Goal: Contribute content

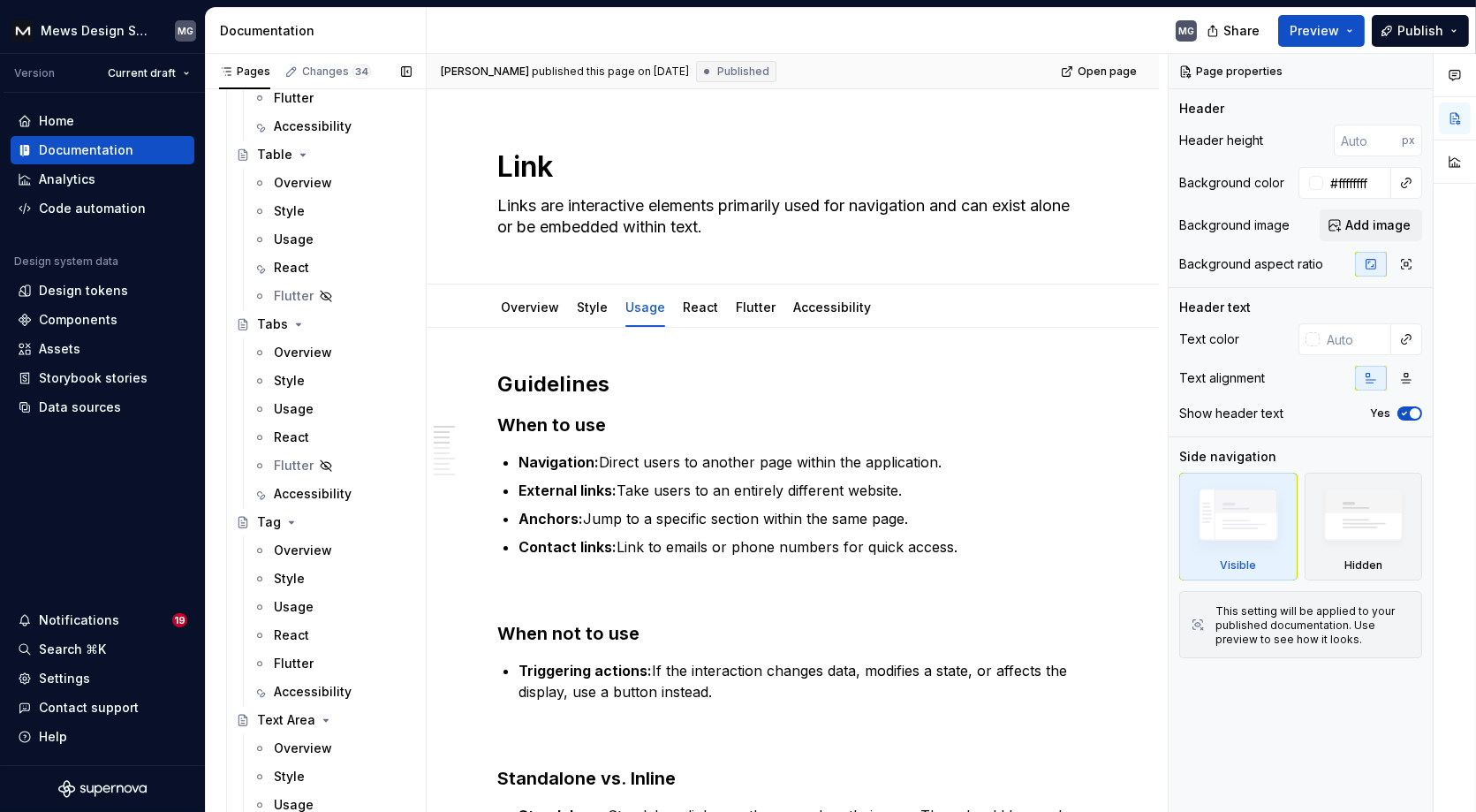
scroll to position [10629, 0]
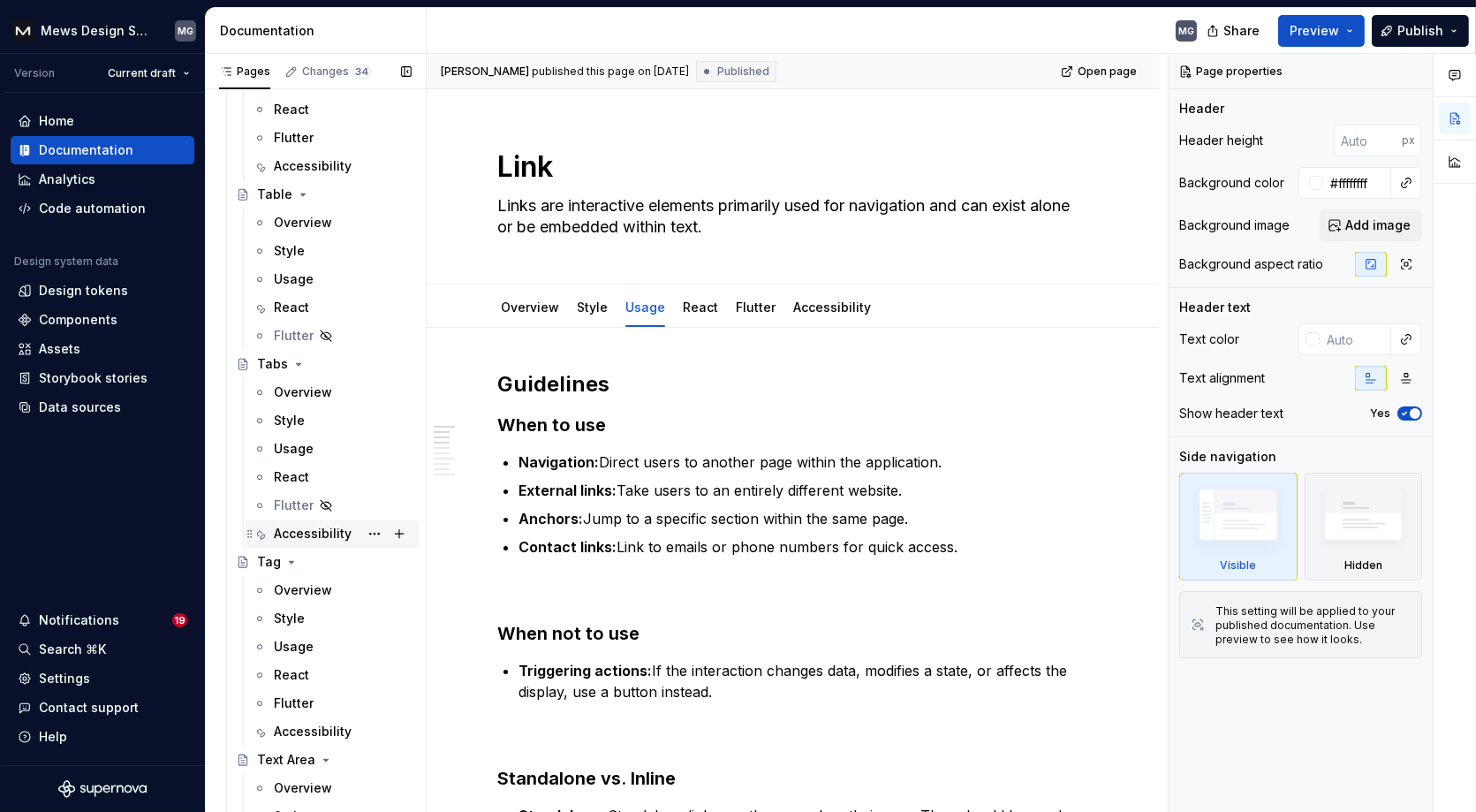
click at [305, 538] on div "Accessibility" at bounding box center [313, 534] width 78 height 18
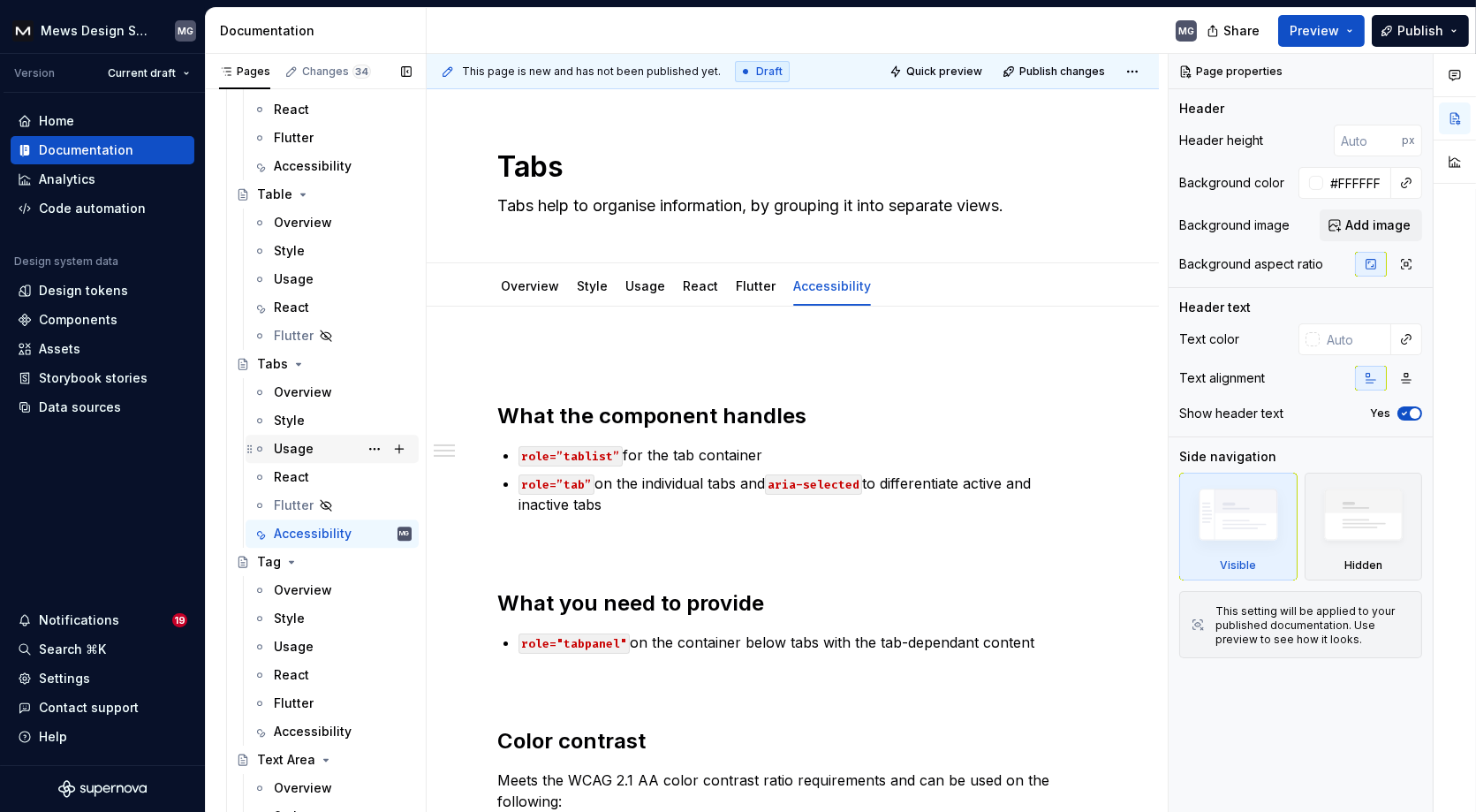
click at [301, 452] on div "Usage" at bounding box center [294, 449] width 40 height 18
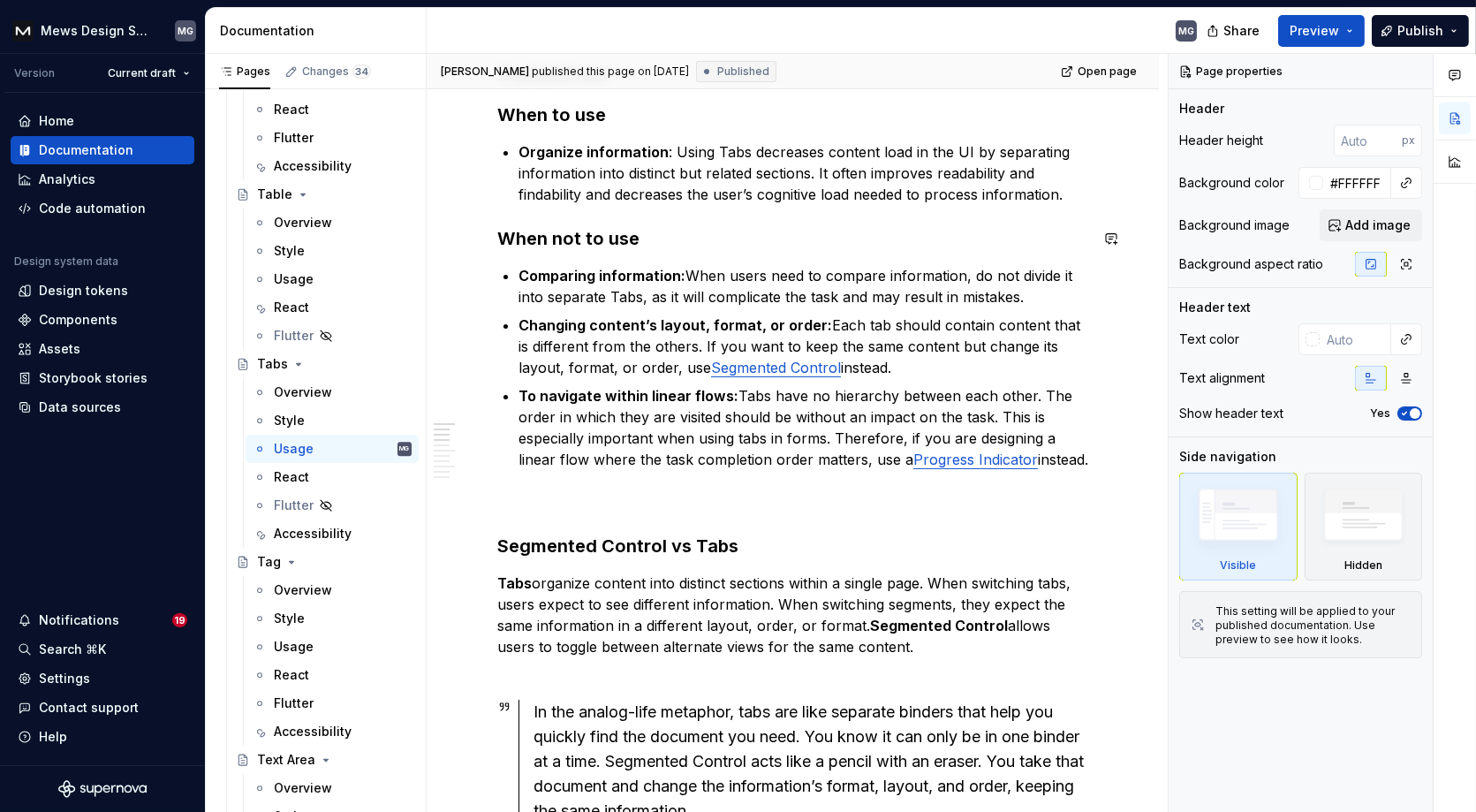
scroll to position [207, 0]
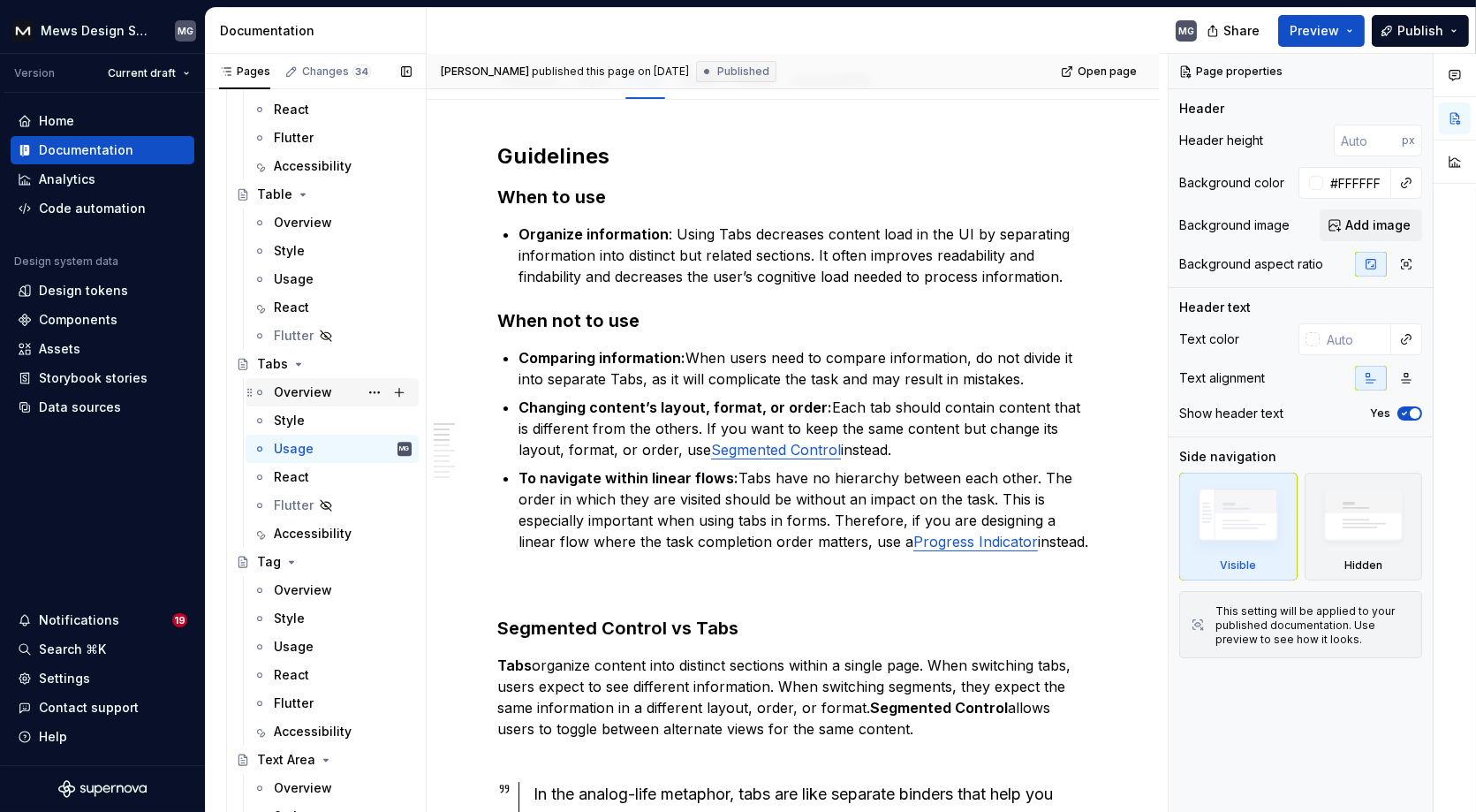
drag, startPoint x: 284, startPoint y: 386, endPoint x: 294, endPoint y: 385, distance: 9.8
click at [284, 386] on div "Overview" at bounding box center [303, 392] width 58 height 18
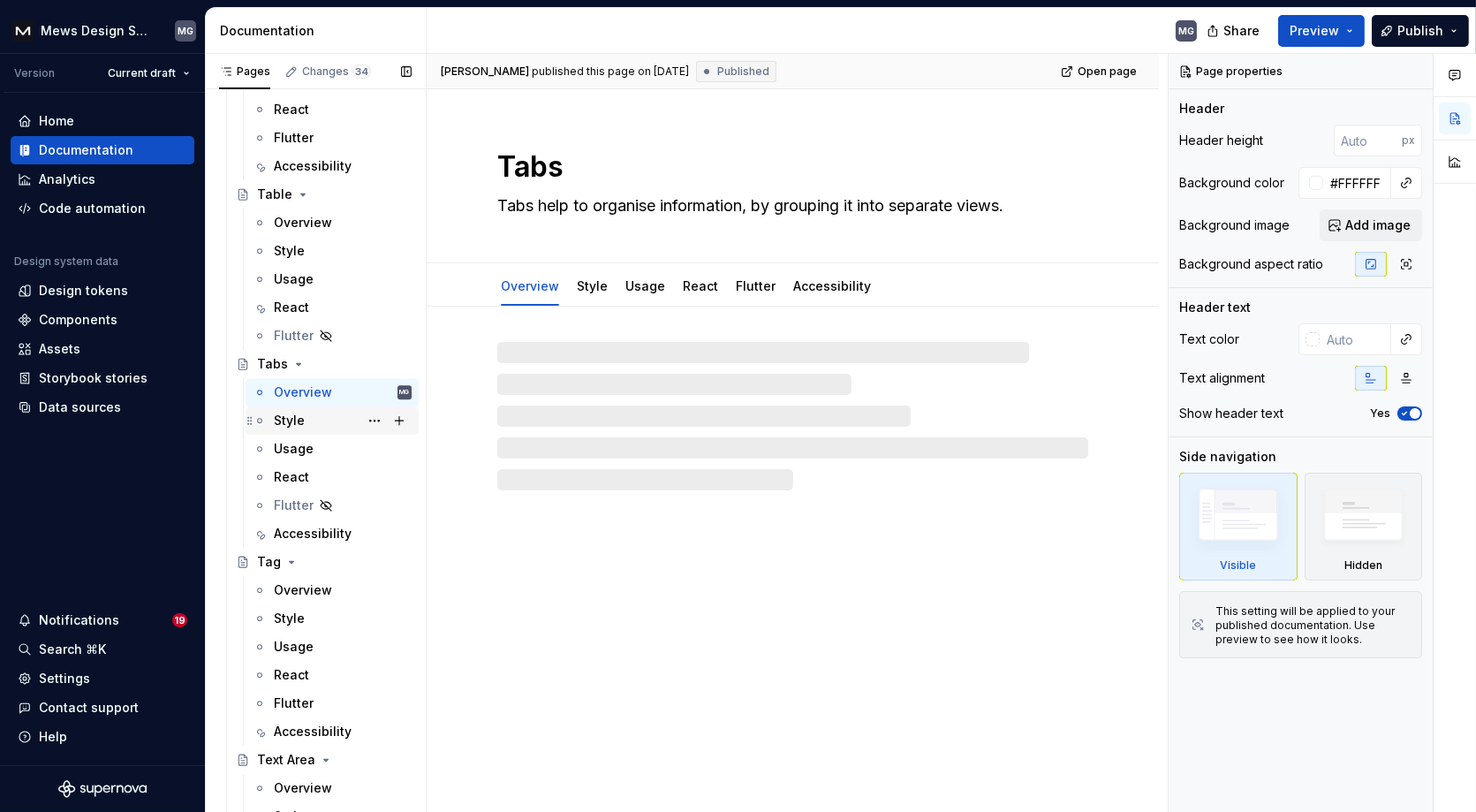
click at [309, 413] on div "Style" at bounding box center [343, 420] width 138 height 25
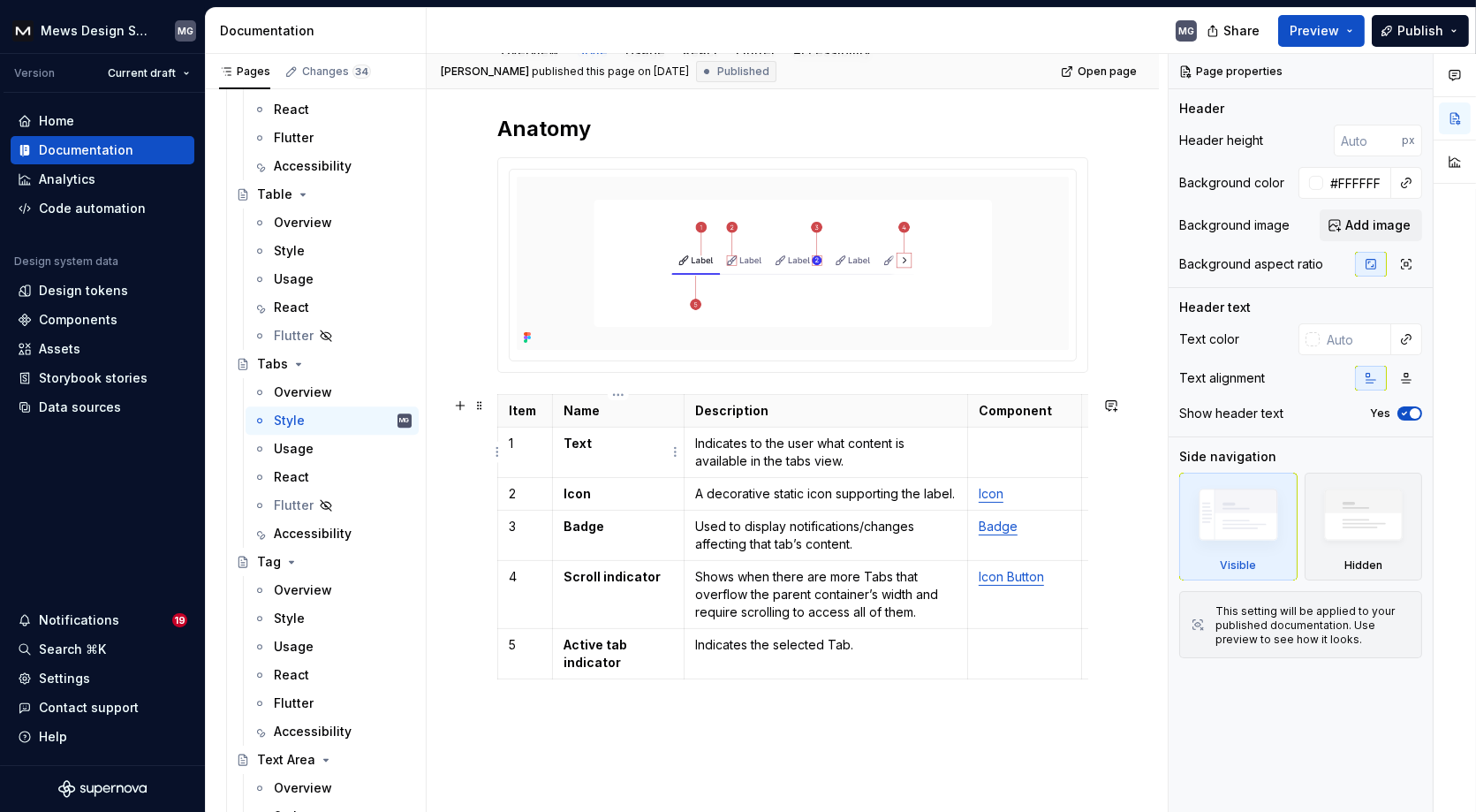
click at [577, 443] on strong "Text" at bounding box center [577, 442] width 28 height 15
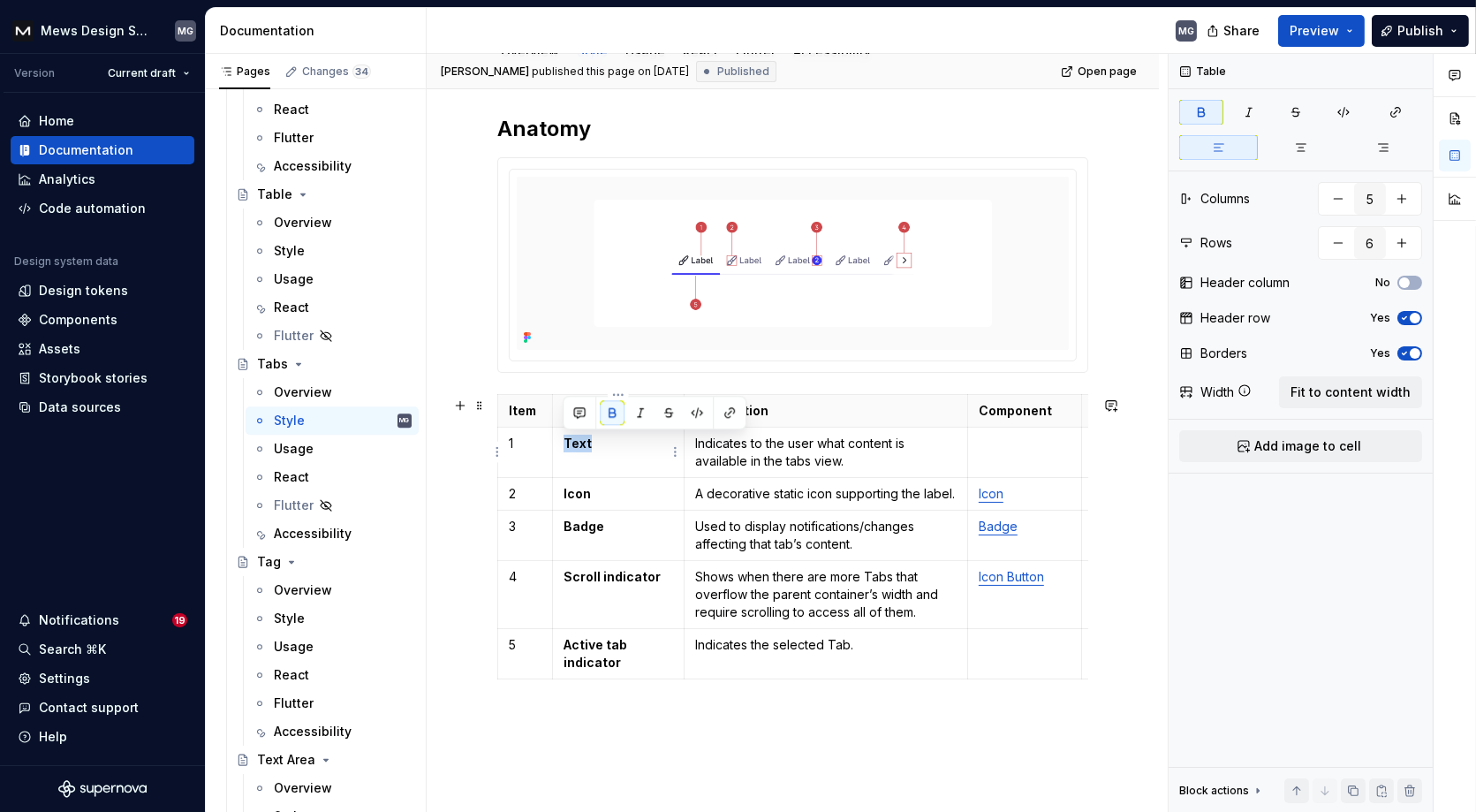
click at [646, 509] on td "Icon" at bounding box center [619, 494] width 132 height 33
click at [333, 540] on div "Accessibility" at bounding box center [343, 533] width 138 height 25
click at [300, 535] on div "Accessibility" at bounding box center [313, 534] width 78 height 18
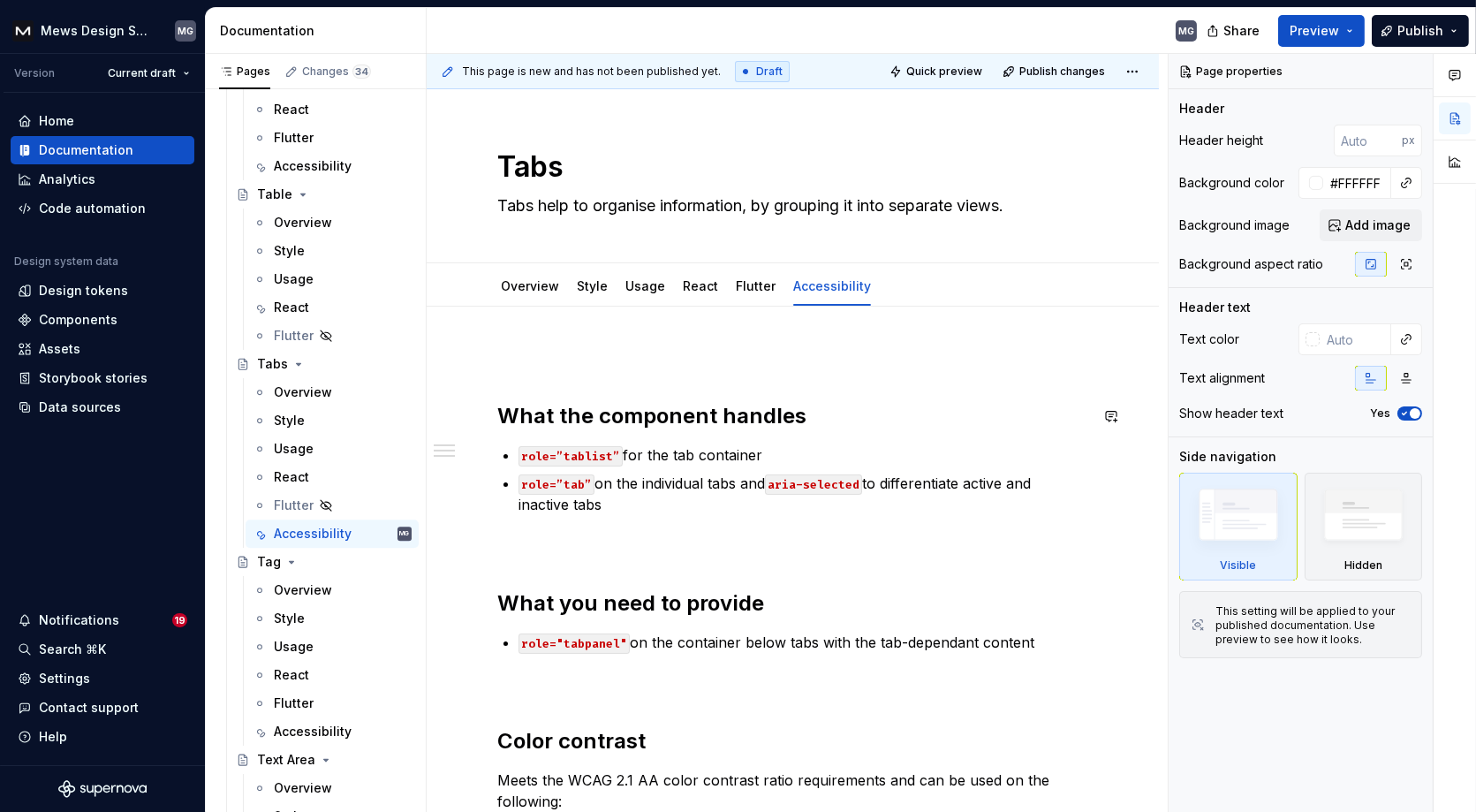
click at [527, 375] on div "What the component handles role=”tablist” for the tab container role=”tab” on t…" at bounding box center [792, 640] width 591 height 583
click at [494, 410] on div "What the component handles role=”tablist” for the tab container role=”tab” on t…" at bounding box center [793, 751] width 732 height 890
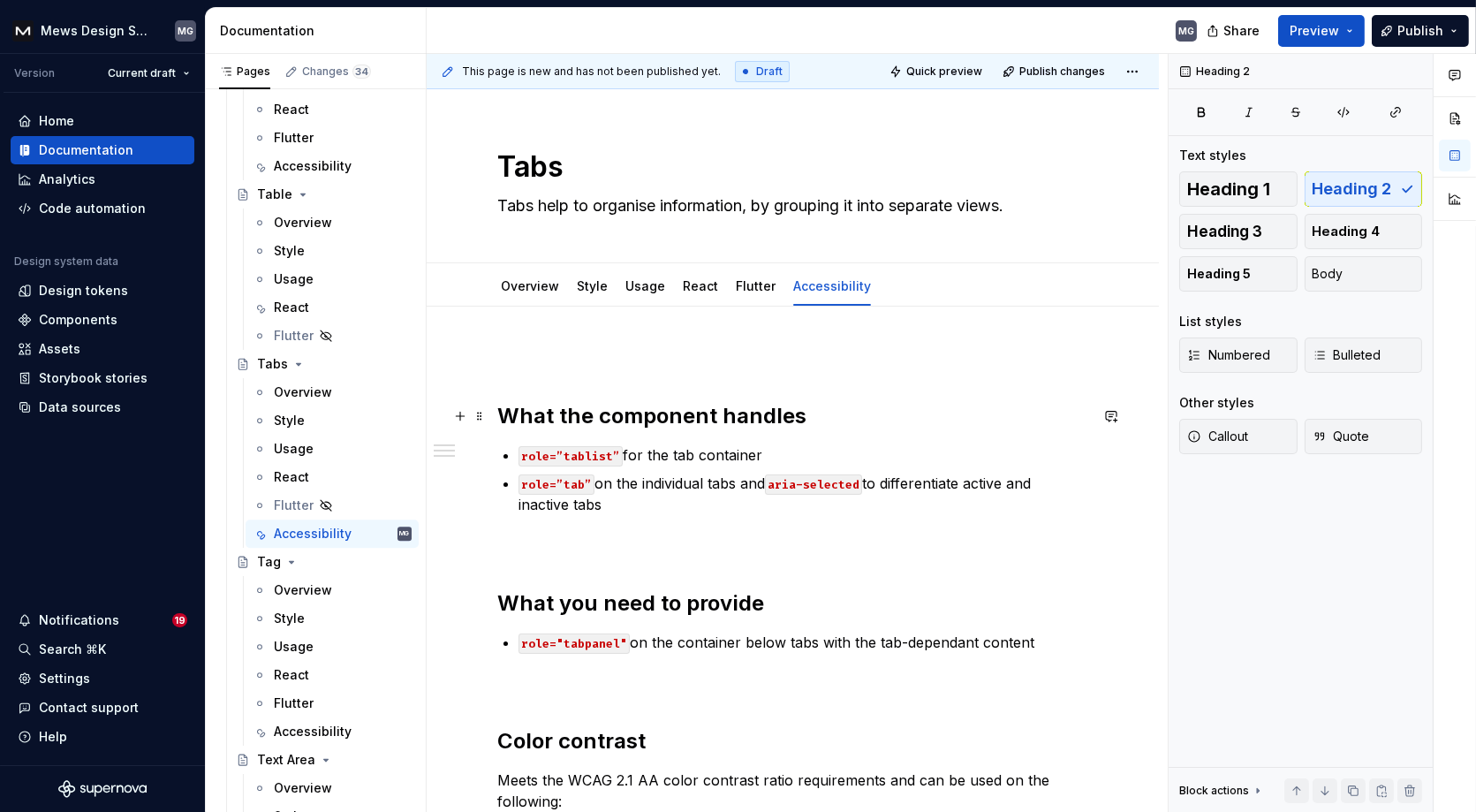
type textarea "*"
click at [534, 380] on div "What the component handles role=”tablist” for the tab container role=”tab” on t…" at bounding box center [792, 640] width 591 height 583
click at [497, 420] on h2 "What the component handles" at bounding box center [792, 416] width 591 height 28
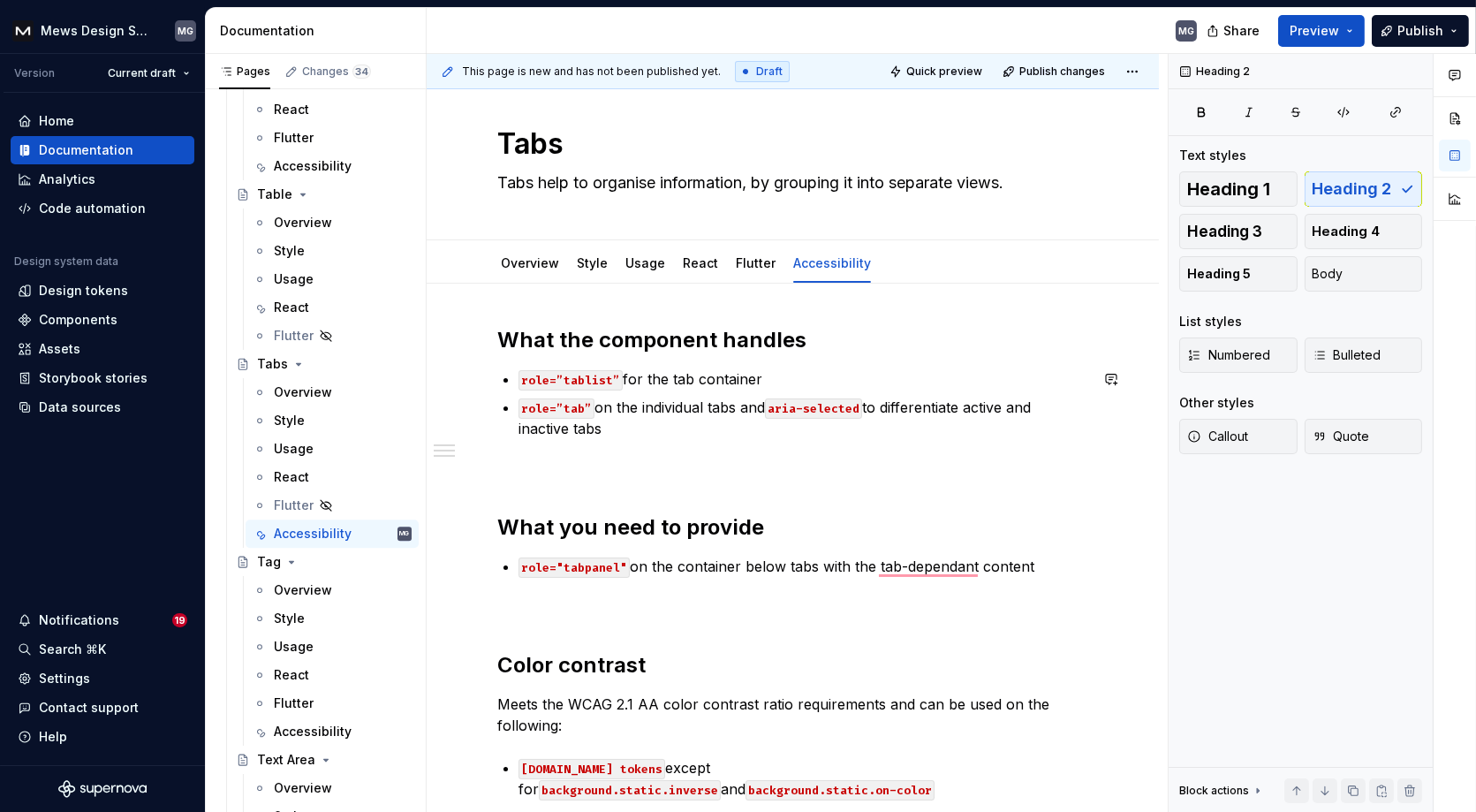
scroll to position [46, 0]
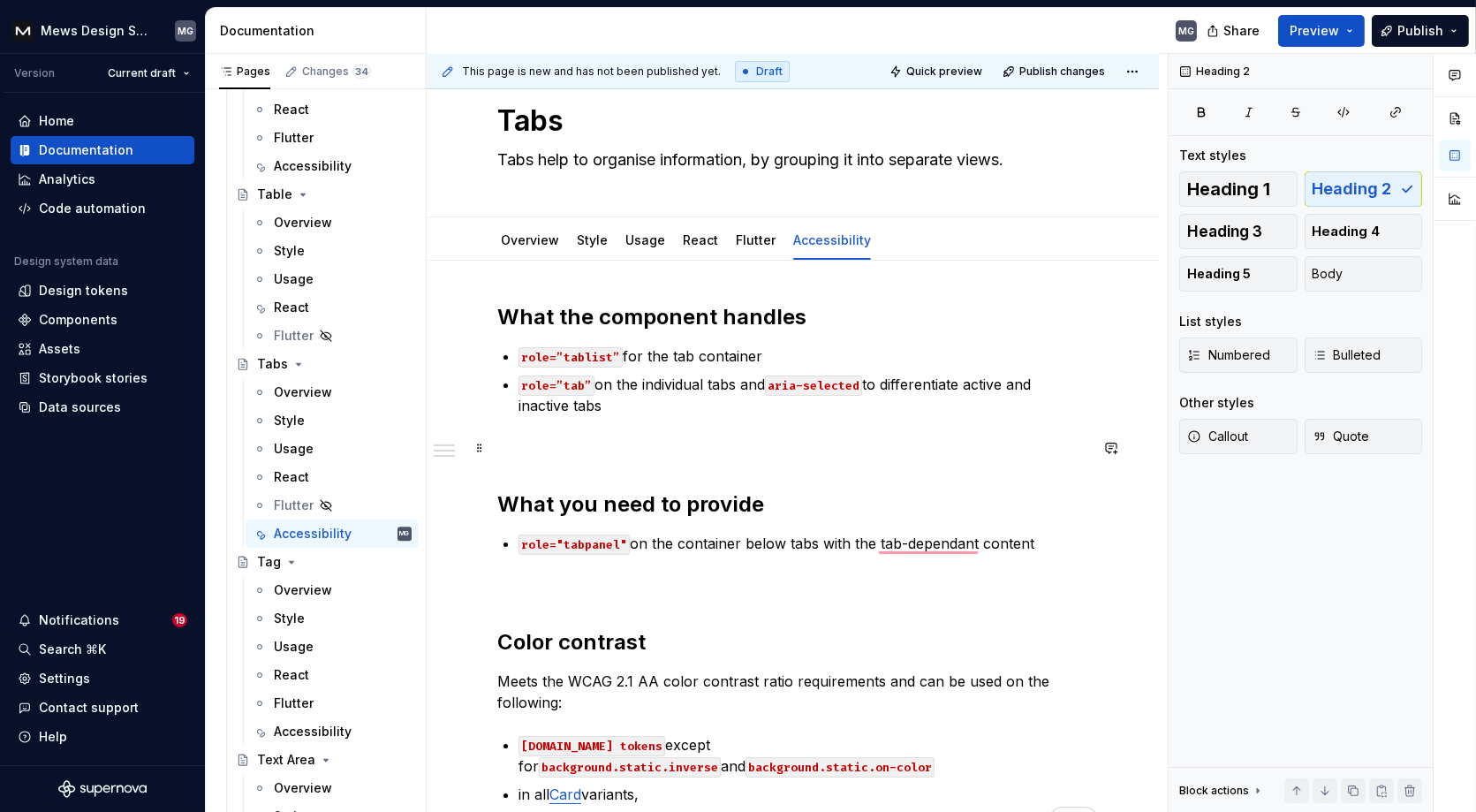
click at [566, 449] on p "To enrich screen reader interactions, please activate Accessibility in Grammarl…" at bounding box center [792, 447] width 591 height 21
click at [553, 468] on div "What the component handles role=”tablist” for the tab container role=”tab” on t…" at bounding box center [792, 568] width 591 height 530
click at [530, 449] on p "To enrich screen reader interactions, please activate Accessibility in Grammarl…" at bounding box center [792, 447] width 591 height 21
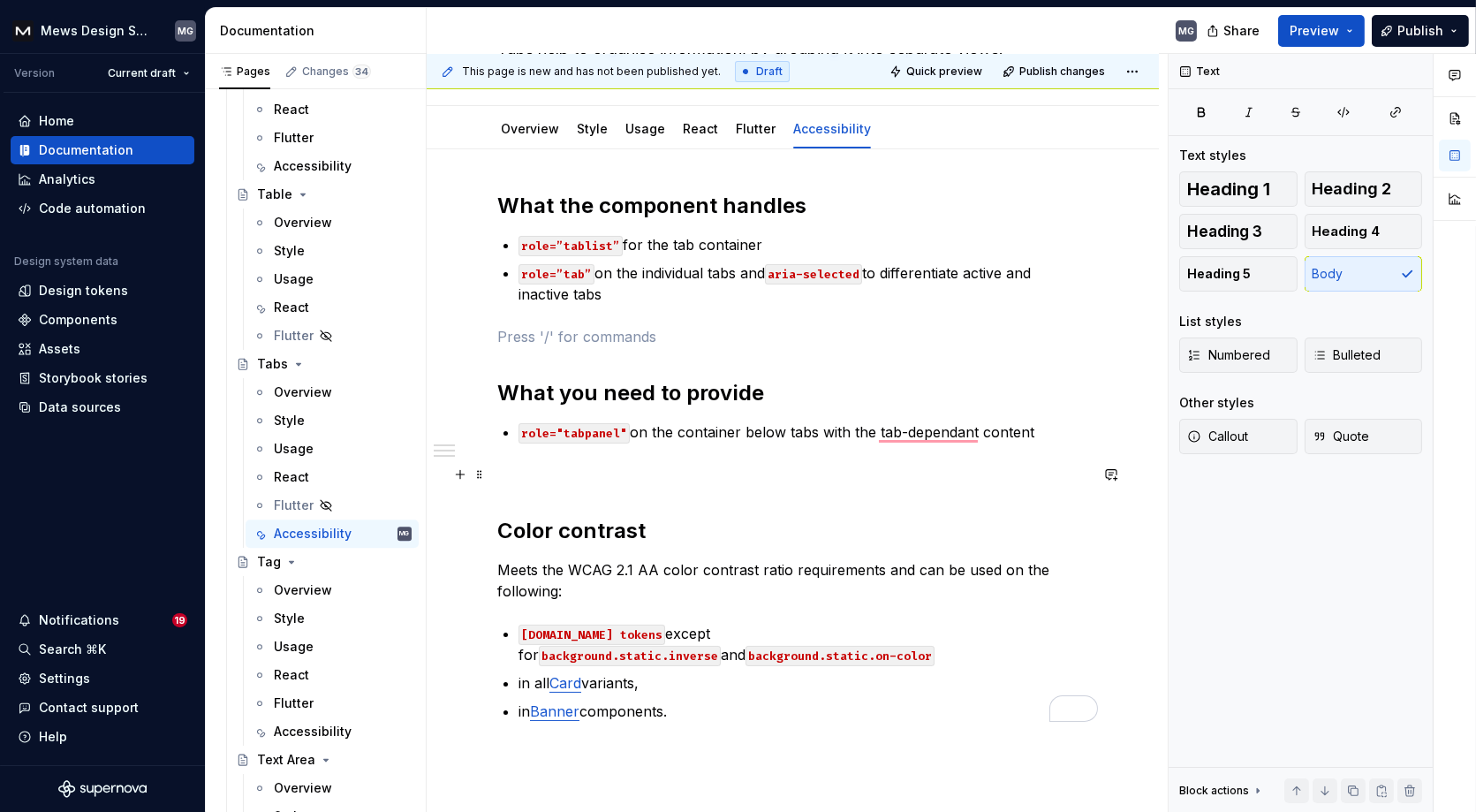
scroll to position [0, 0]
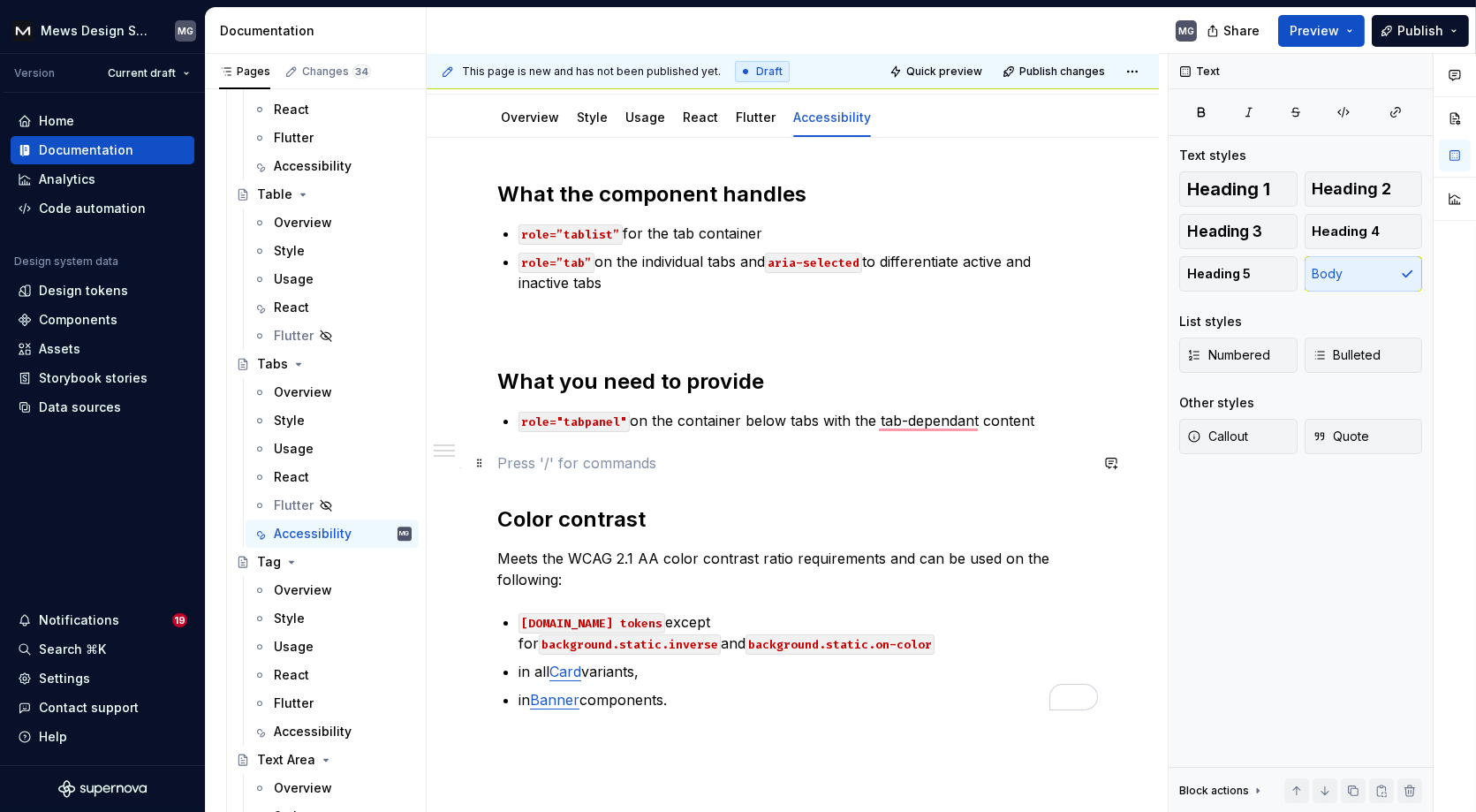
click at [537, 464] on p "To enrich screen reader interactions, please activate Accessibility in Grammarl…" at bounding box center [792, 462] width 591 height 21
click at [533, 478] on div "What the component handles role=”tablist” for the tab container role=”tab” on t…" at bounding box center [792, 445] width 591 height 530
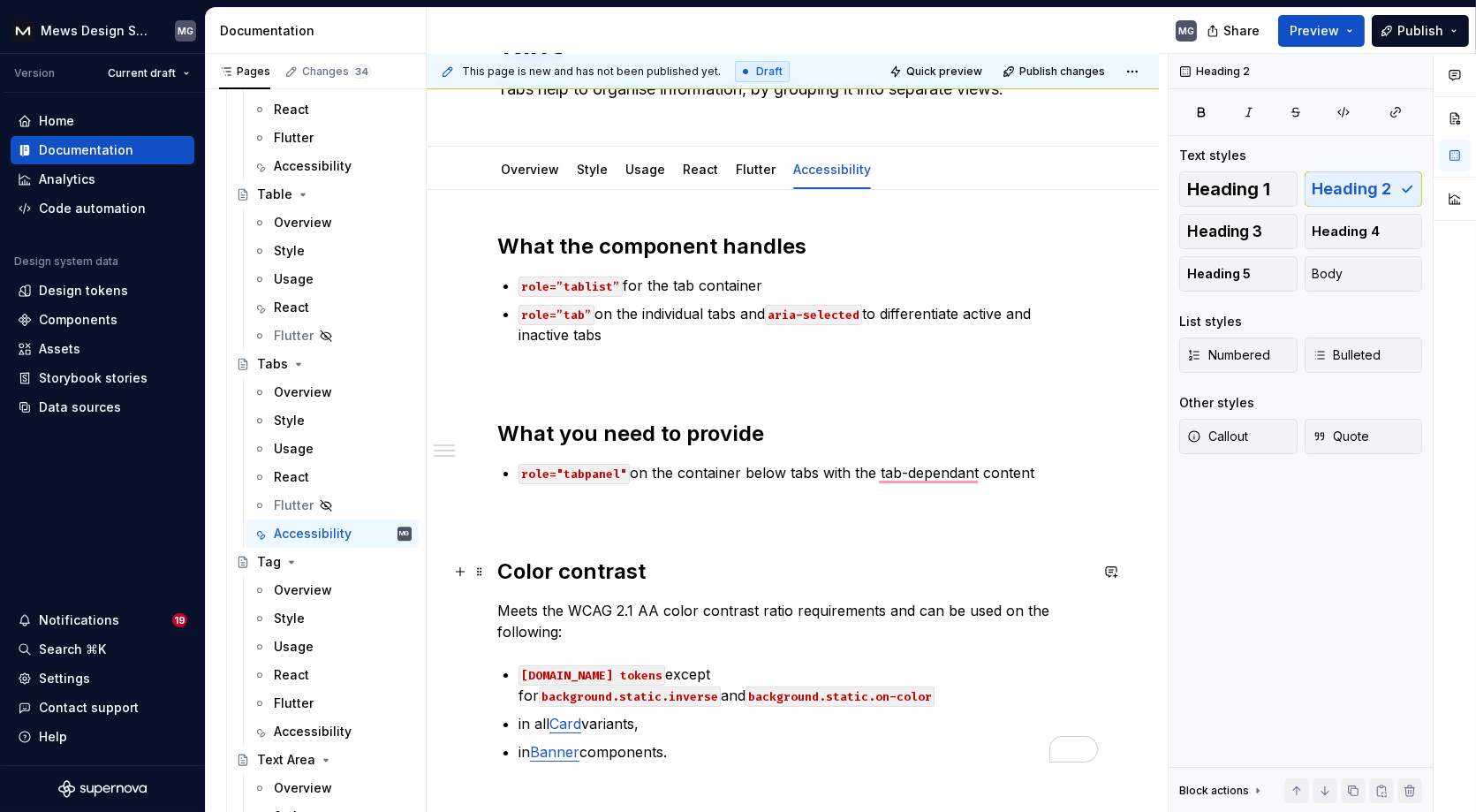
scroll to position [32, 0]
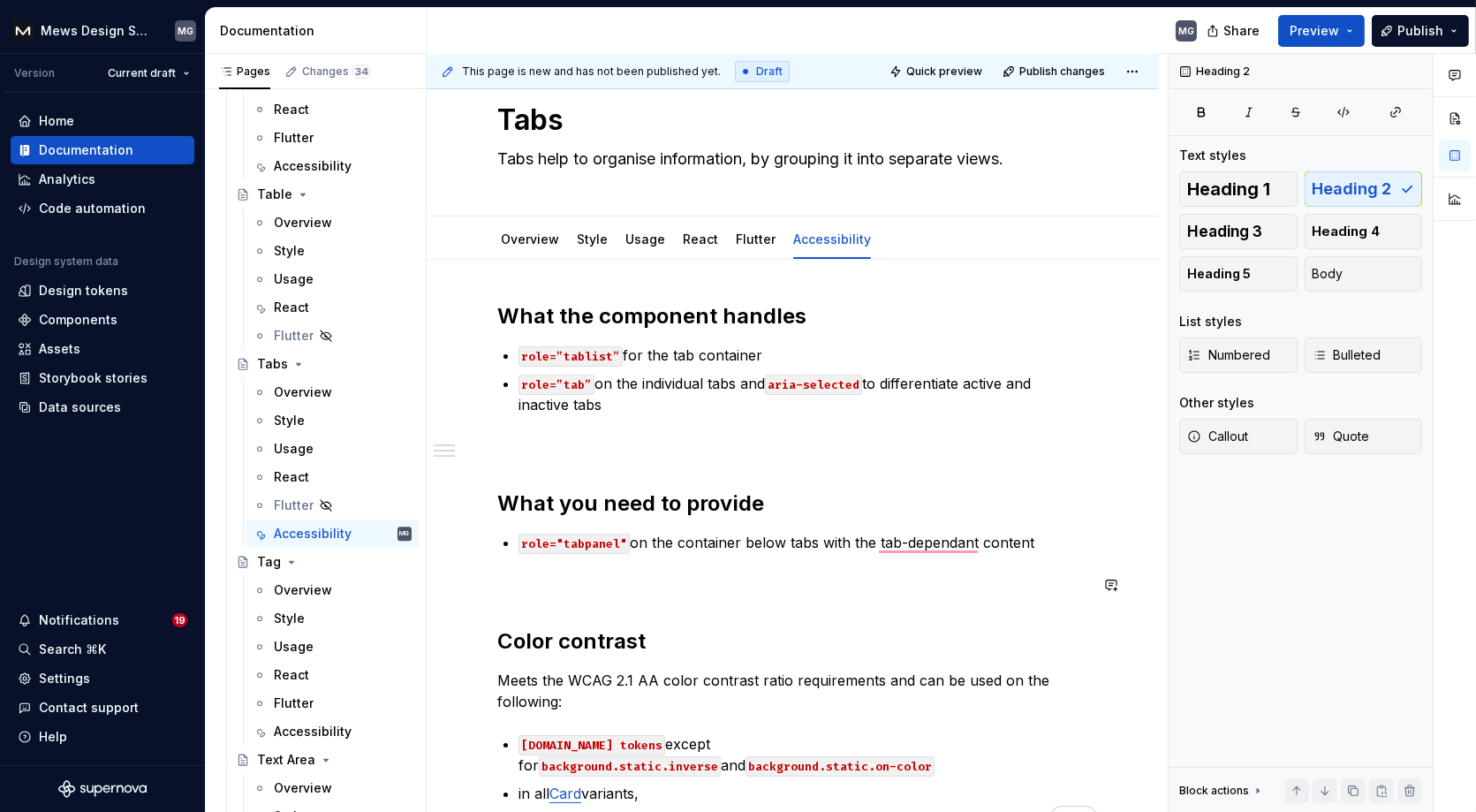
click at [525, 596] on div "What the component handles role=”tablist” for the tab container role=”tab” on t…" at bounding box center [792, 567] width 591 height 530
click at [509, 591] on p "To enrich screen reader interactions, please activate Accessibility in Grammarl…" at bounding box center [792, 584] width 591 height 21
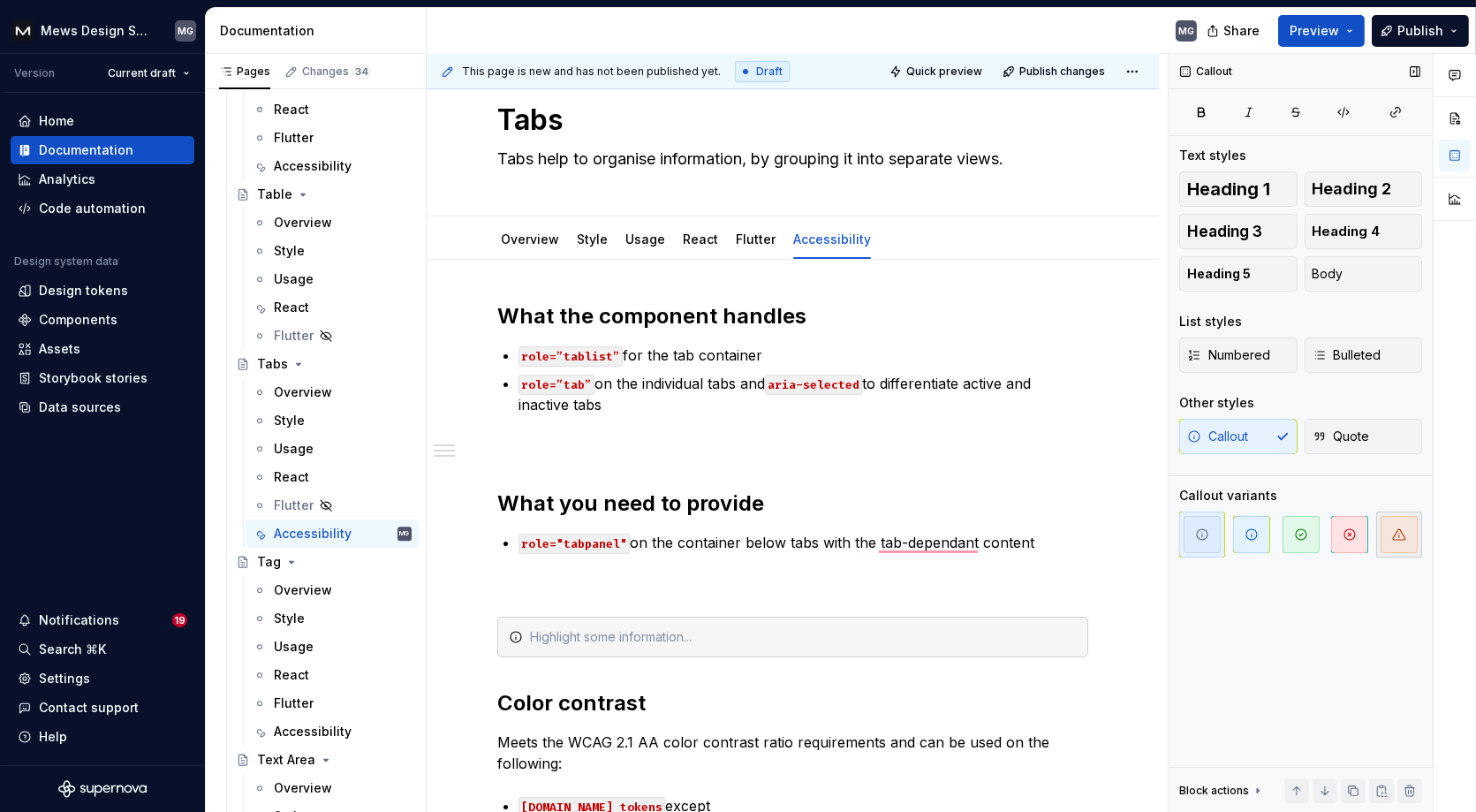
click at [1399, 530] on icon "button" at bounding box center [1399, 534] width 14 height 14
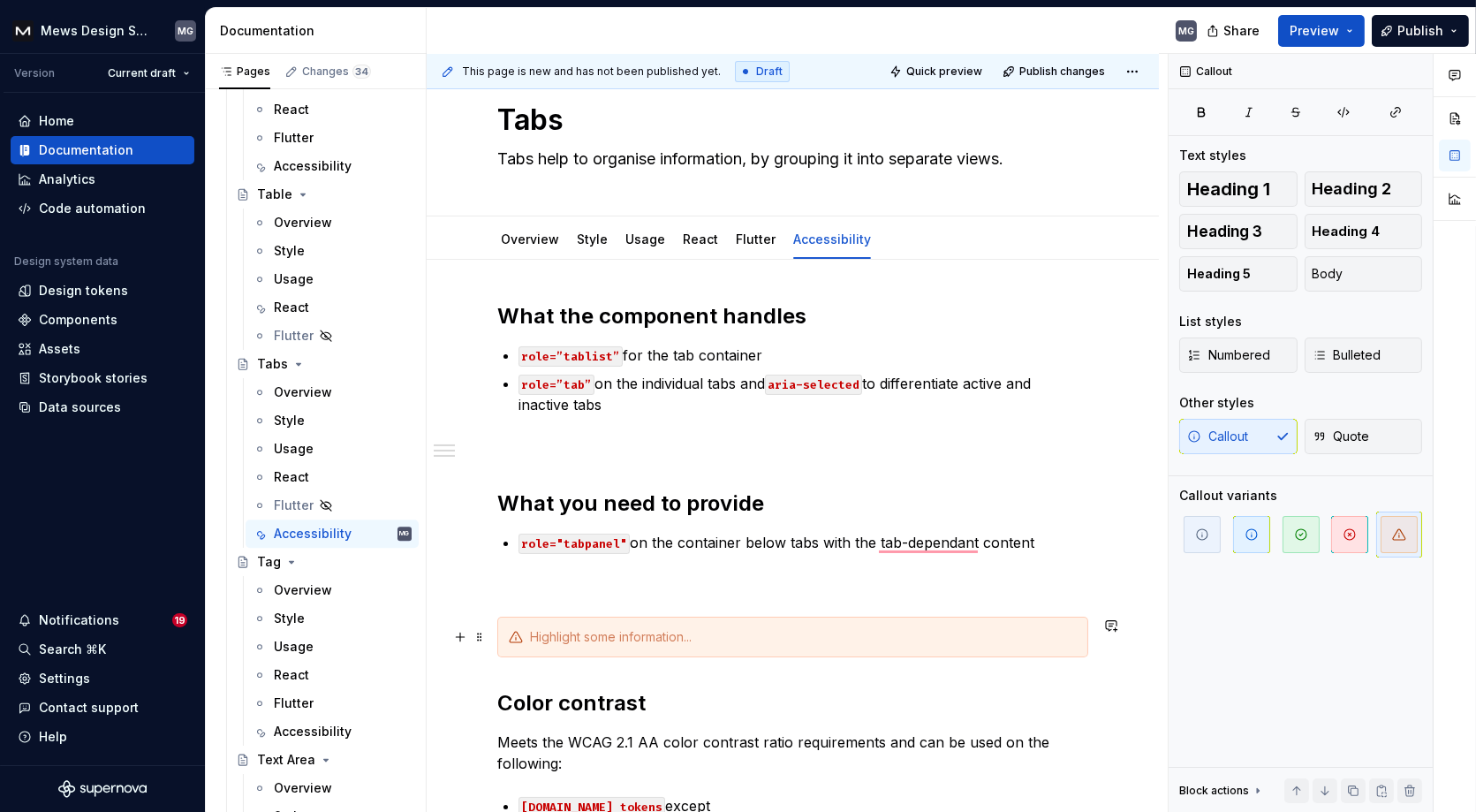
click at [587, 636] on div "To enrich screen reader interactions, please activate Accessibility in Grammarl…" at bounding box center [803, 637] width 547 height 18
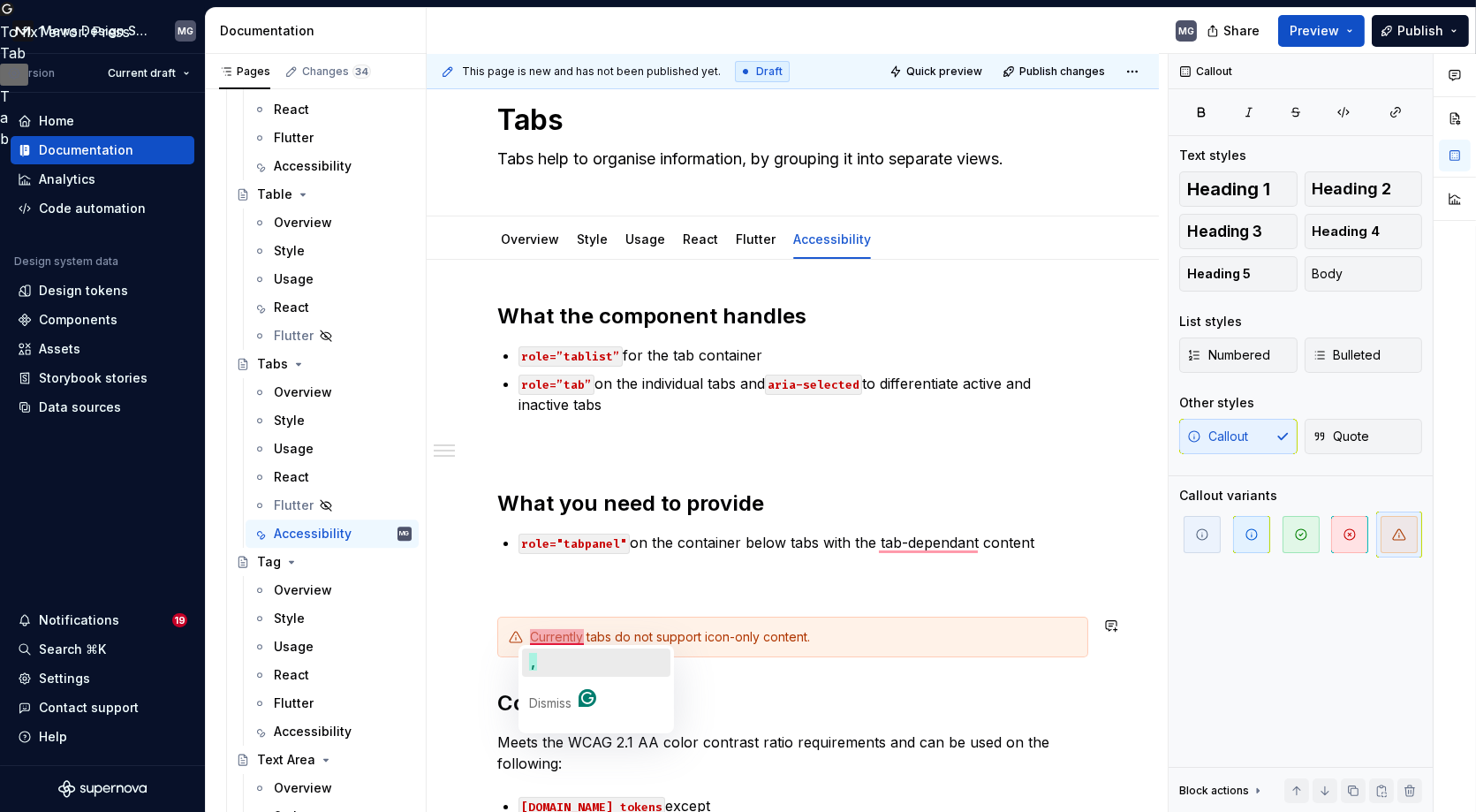
click at [570, 655] on button "," at bounding box center [596, 662] width 148 height 28
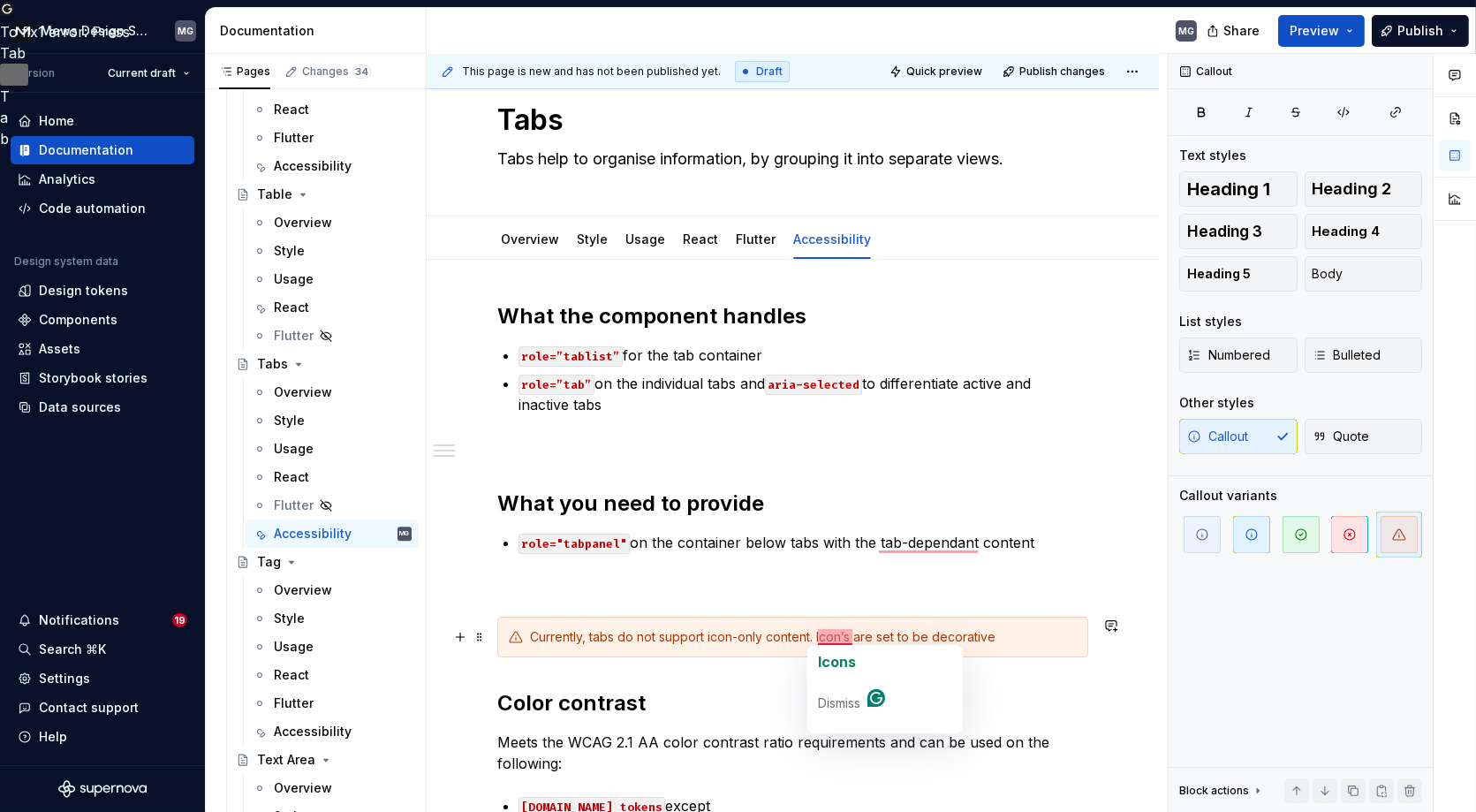
click at [846, 653] on span "Icons" at bounding box center [837, 662] width 38 height 18
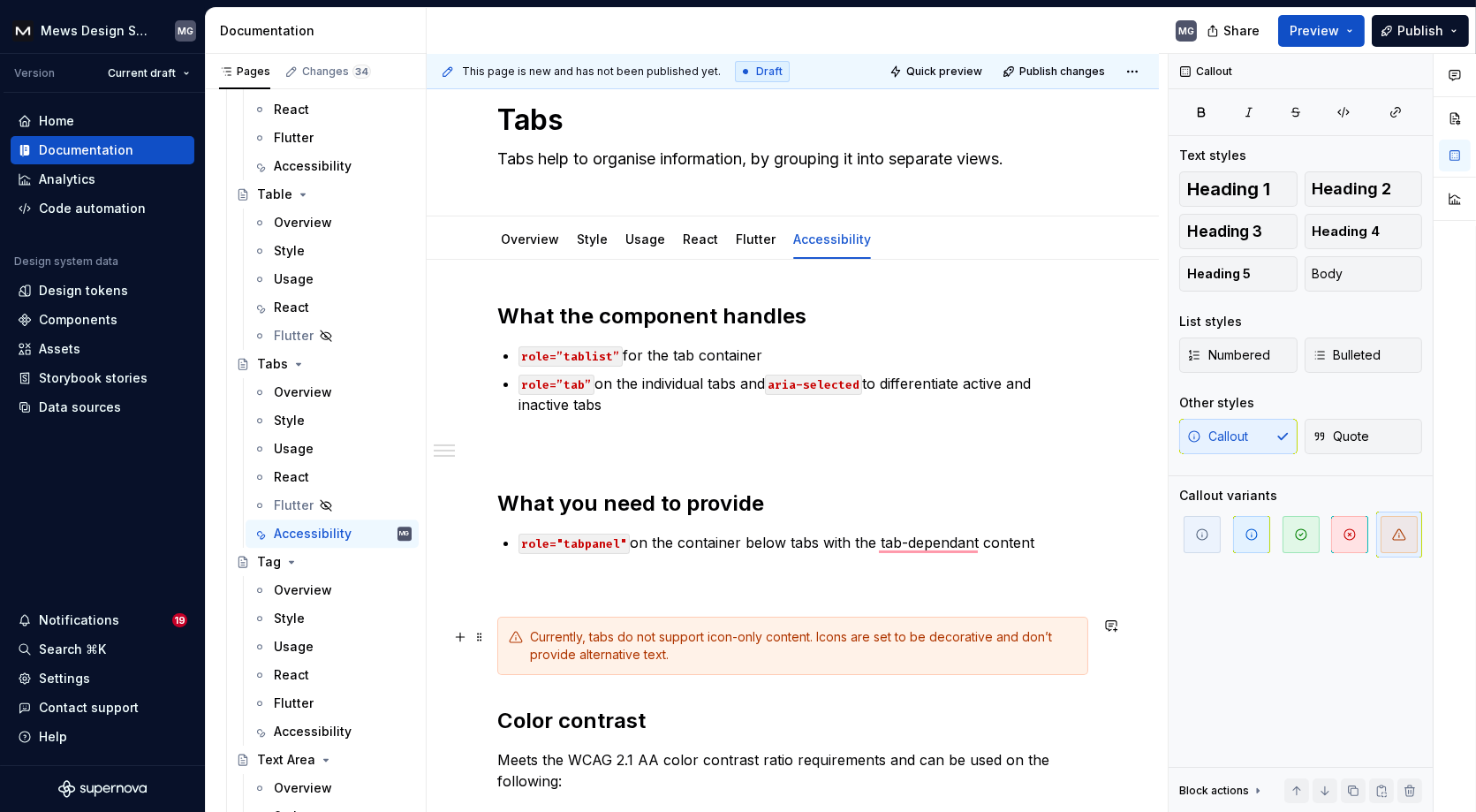
click at [541, 659] on div "Currently, tabs do not support icon-only content. Icons are set to be decorativ…" at bounding box center [803, 645] width 547 height 35
click at [715, 662] on div "Currently, tabs do not support icon-only content. Icons are set to be decorativ…" at bounding box center [792, 645] width 591 height 58
click at [816, 582] on p "To enrich screen reader interactions, please activate Accessibility in Grammarl…" at bounding box center [792, 584] width 591 height 21
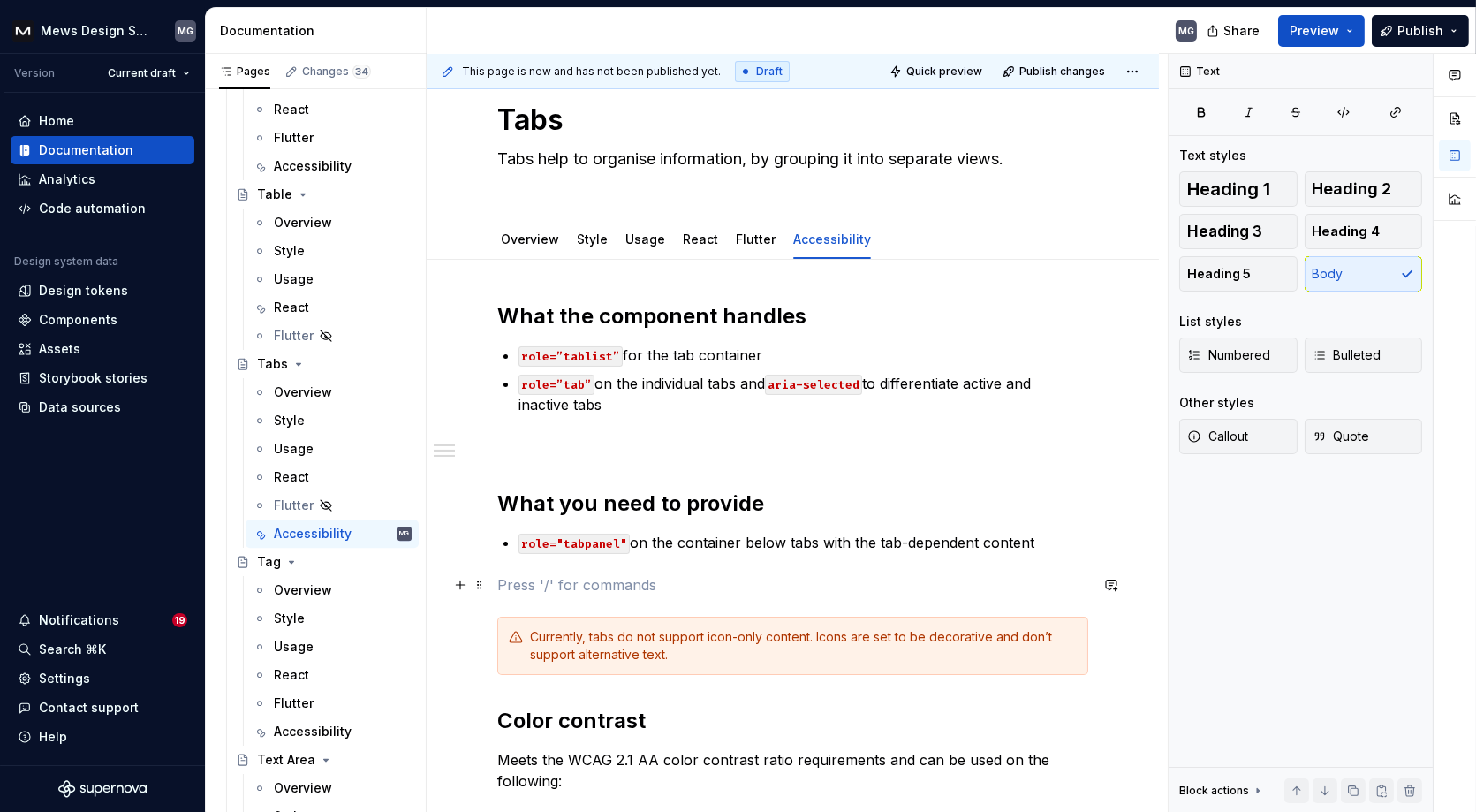
click at [683, 583] on p "To enrich screen reader interactions, please activate Accessibility in Grammarl…" at bounding box center [792, 584] width 591 height 21
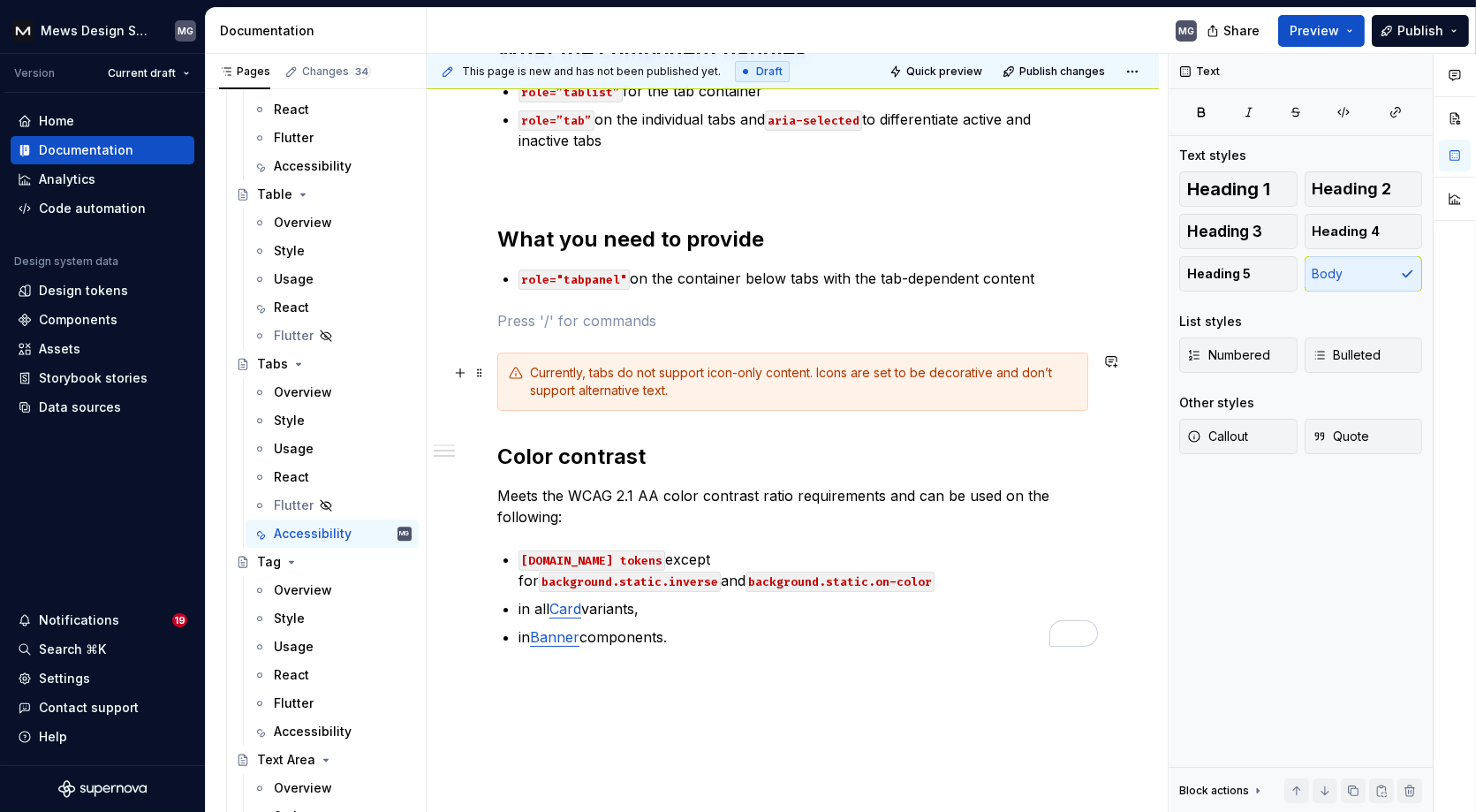
scroll to position [0, 0]
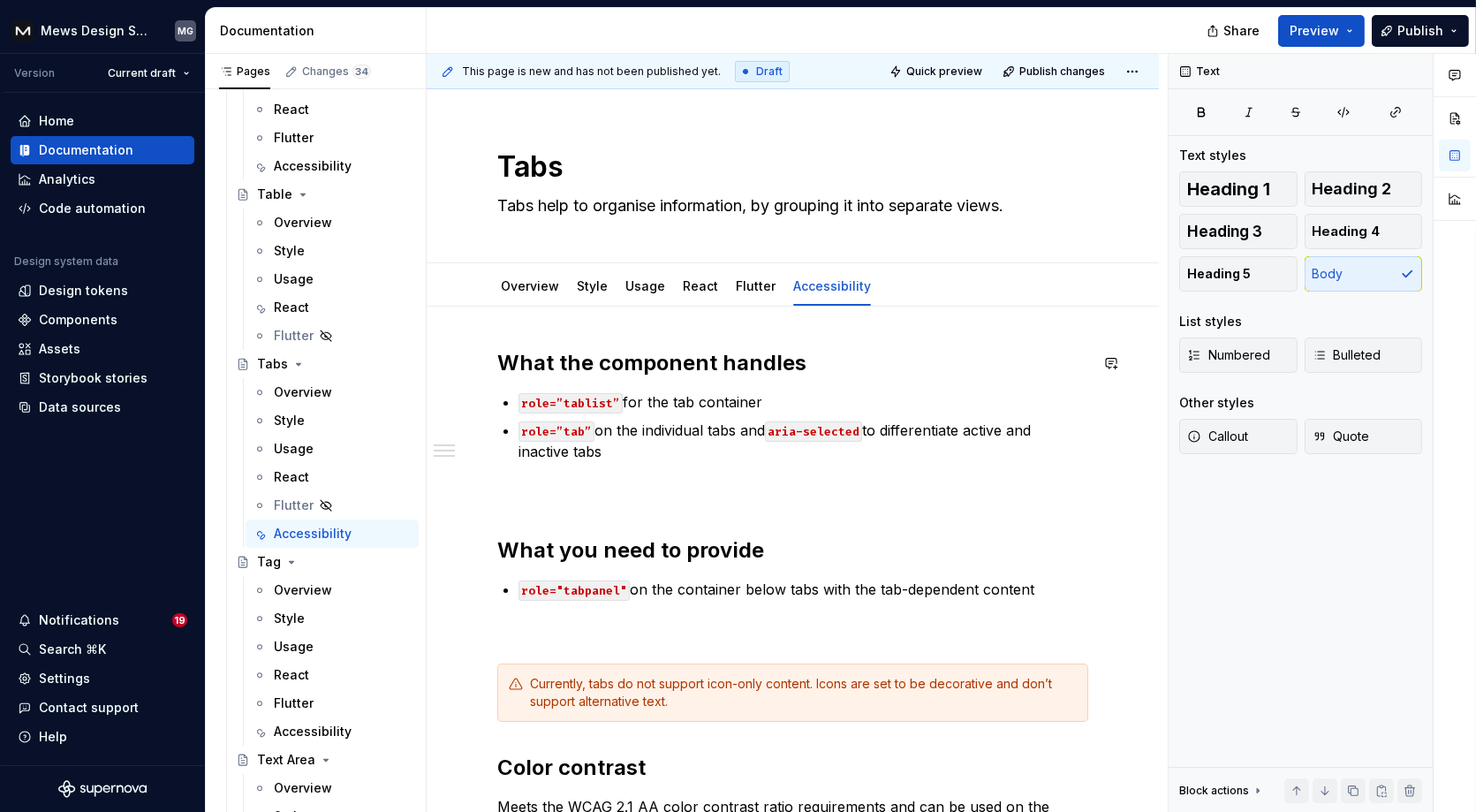
type textarea "*"
